Goal: Information Seeking & Learning: Learn about a topic

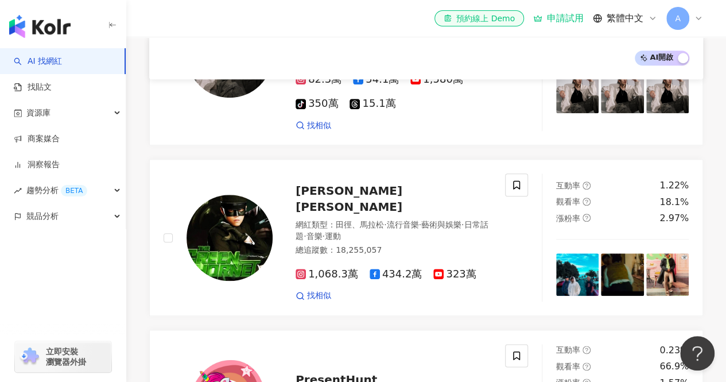
scroll to position [516, 0]
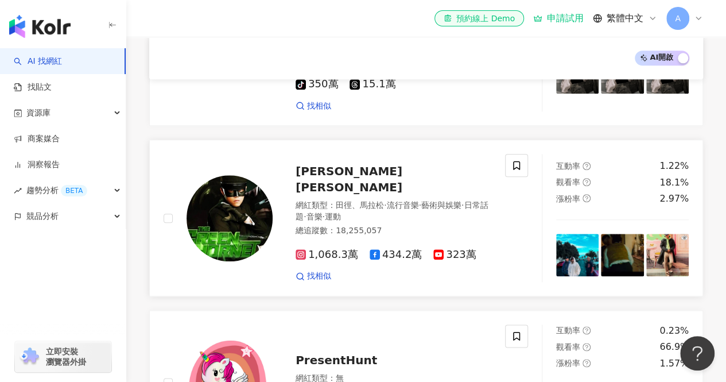
click at [347, 157] on link "Jay Chou 周杰倫 網紅類型 ： 田徑、馬拉松 · 流行音樂 · 藝術與娛樂 · 日常話題 · 音樂 · 運動 總追蹤數 ： 18,255,057 1,…" at bounding box center [426, 217] width 554 height 157
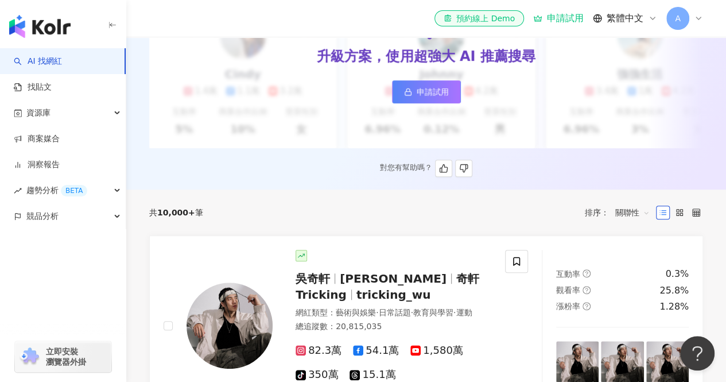
scroll to position [229, 0]
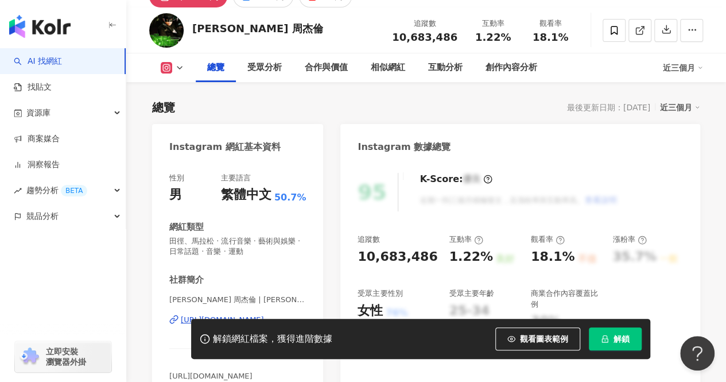
scroll to position [115, 0]
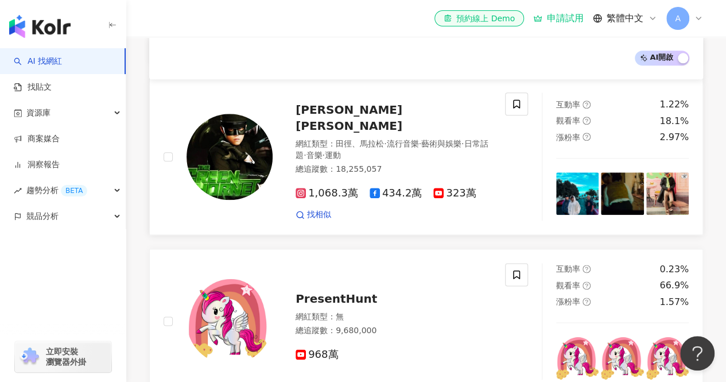
scroll to position [577, 0]
click at [305, 209] on link "找相似" at bounding box center [313, 214] width 36 height 11
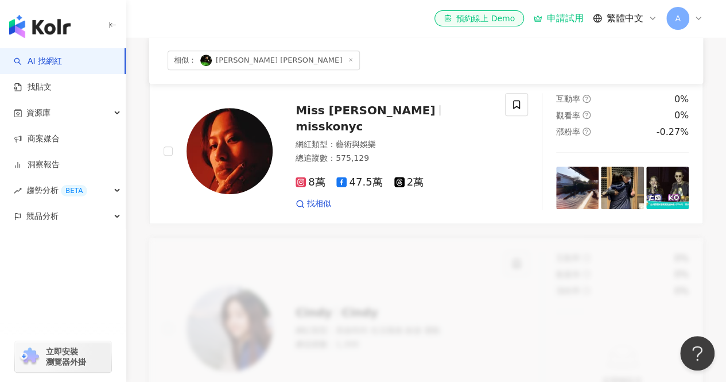
scroll to position [310, 0]
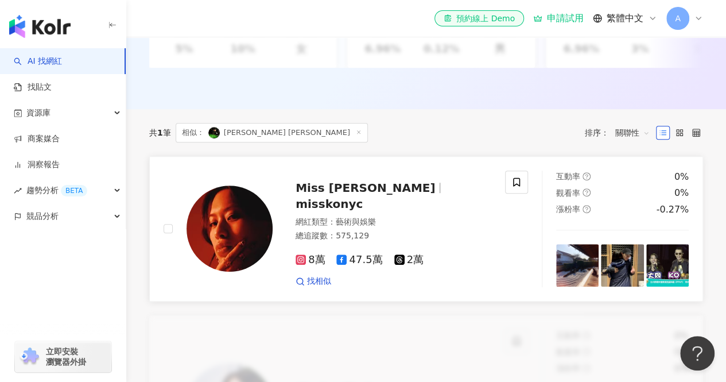
click at [378, 194] on span "Miss [PERSON_NAME]" at bounding box center [369, 188] width 149 height 14
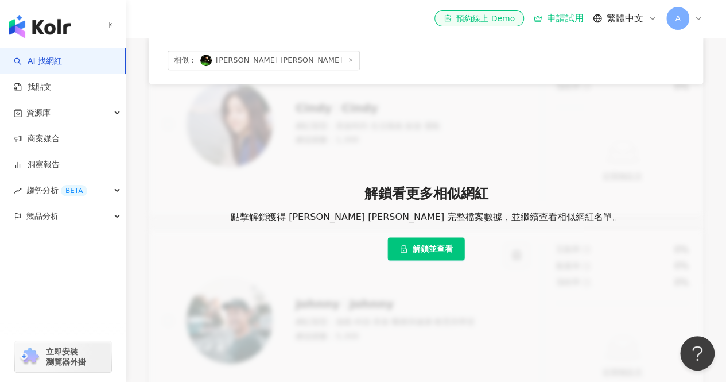
scroll to position [597, 0]
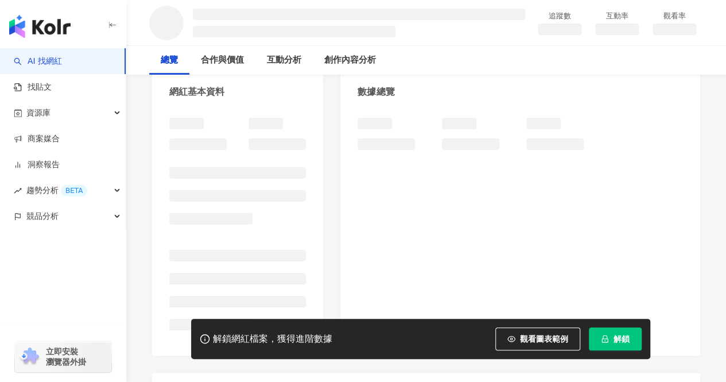
scroll to position [115, 0]
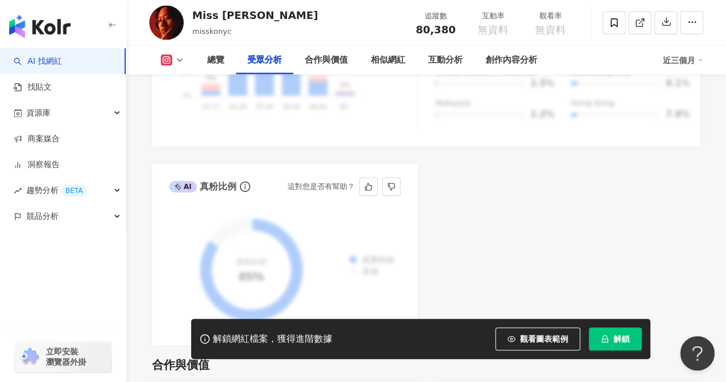
scroll to position [1205, 0]
